Goal: Information Seeking & Learning: Learn about a topic

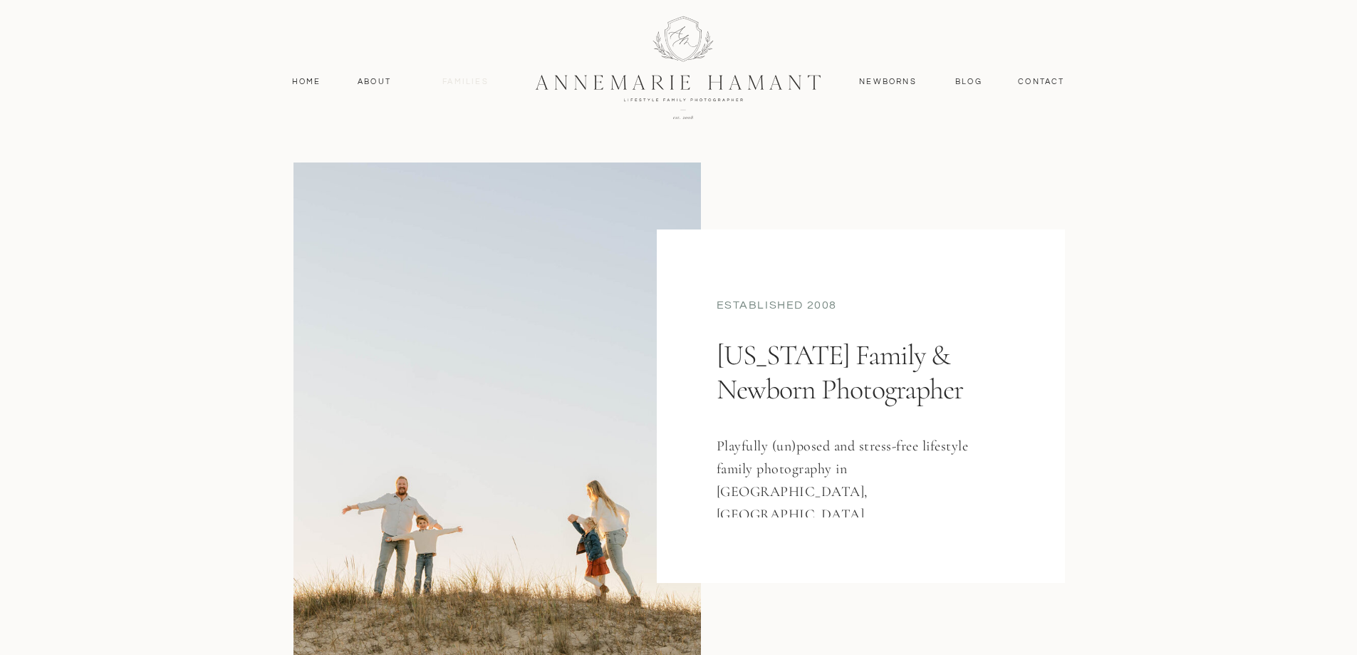
click at [462, 79] on nav "Families" at bounding box center [466, 82] width 64 height 13
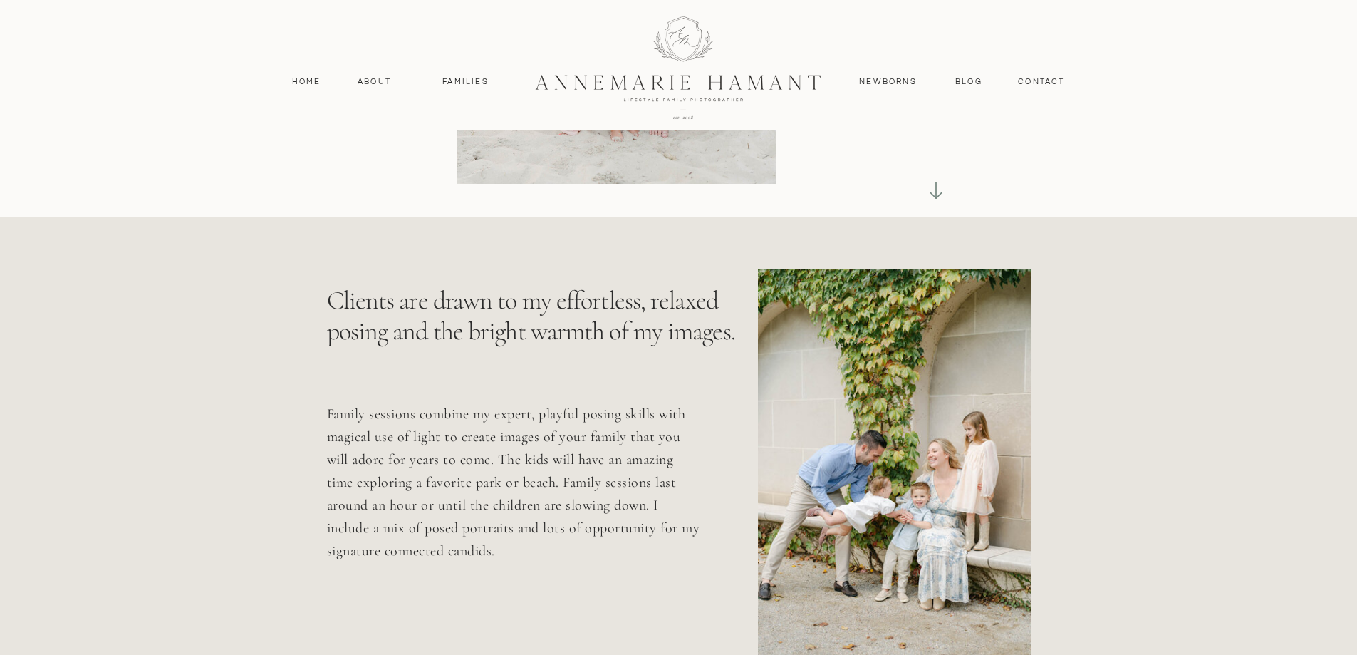
scroll to position [428, 0]
